Goal: Find specific page/section: Find specific page/section

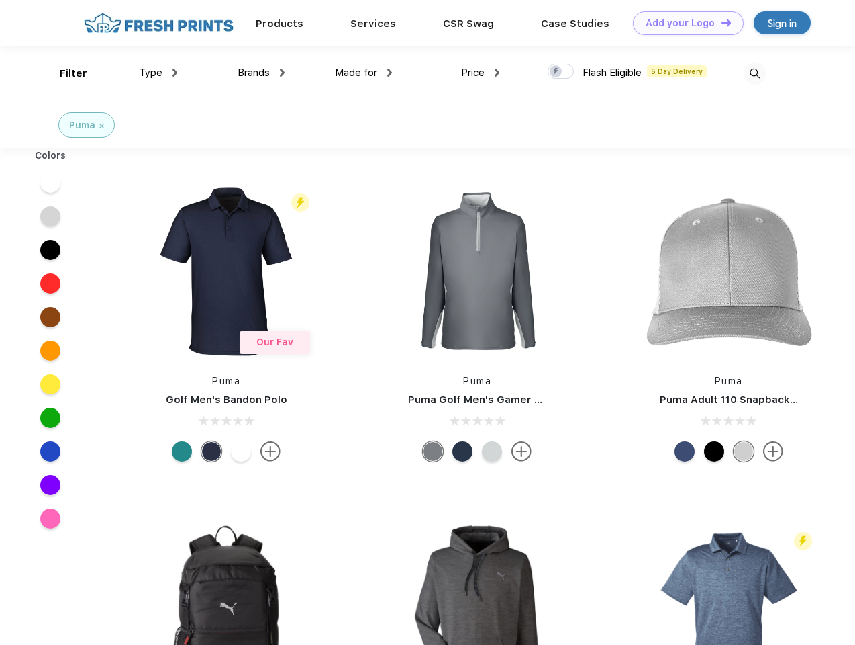
scroll to position [1, 0]
click at [683, 23] on link "Add your Logo Design Tool" at bounding box center [688, 22] width 111 height 23
click at [0, 0] on div "Design Tool" at bounding box center [0, 0] width 0 height 0
click at [720, 22] on link "Add your Logo Design Tool" at bounding box center [688, 22] width 111 height 23
click at [64, 73] on div "Filter" at bounding box center [74, 73] width 28 height 15
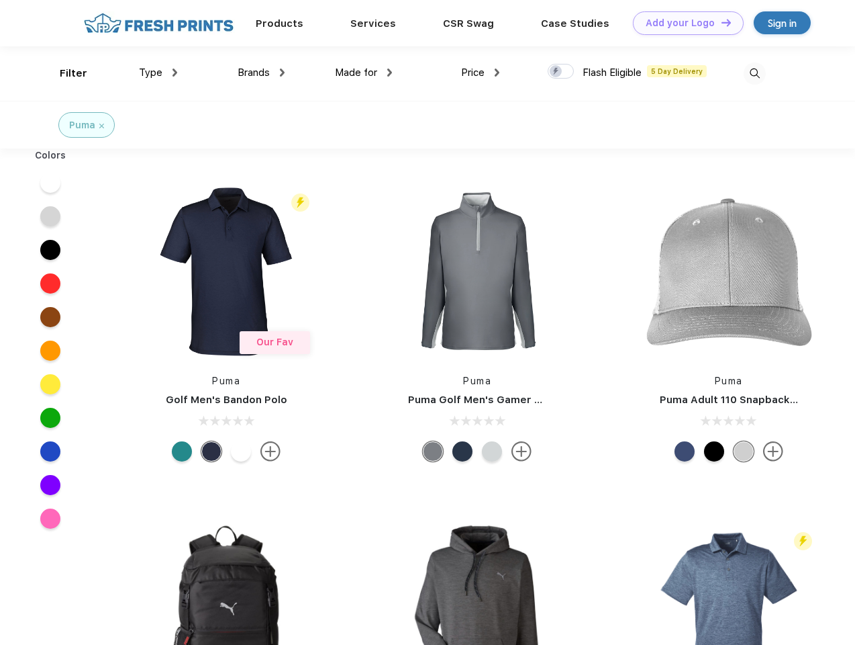
click at [158, 73] on span "Type" at bounding box center [150, 72] width 23 height 12
click at [261, 73] on span "Brands" at bounding box center [254, 72] width 32 height 12
click at [364, 73] on span "Made for" at bounding box center [356, 72] width 42 height 12
click at [481, 73] on span "Price" at bounding box center [472, 72] width 23 height 12
click at [561, 72] on div at bounding box center [561, 71] width 26 height 15
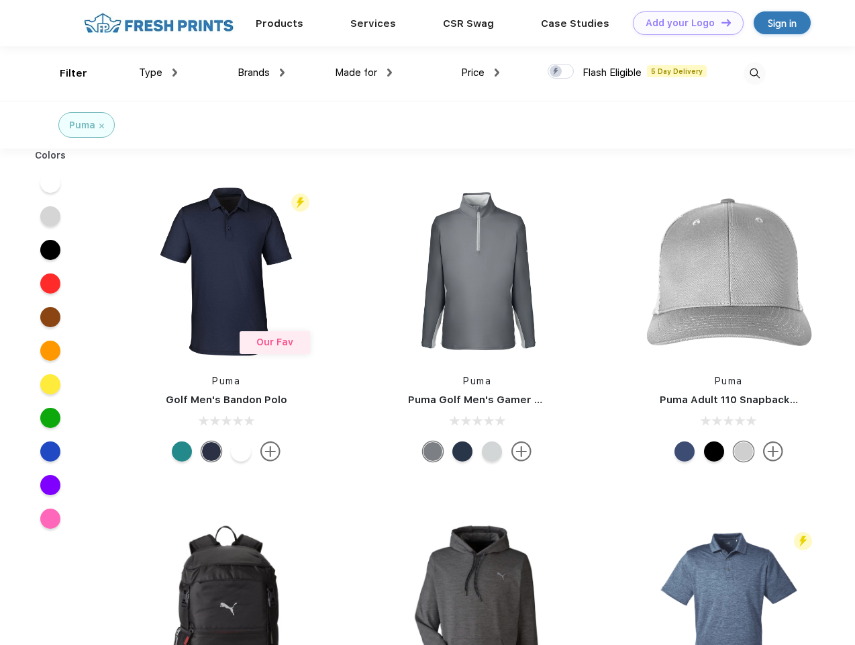
click at [557, 72] on input "checkbox" at bounding box center [552, 67] width 9 height 9
click at [755, 73] on img at bounding box center [755, 73] width 22 height 22
